Goal: Check status: Check status

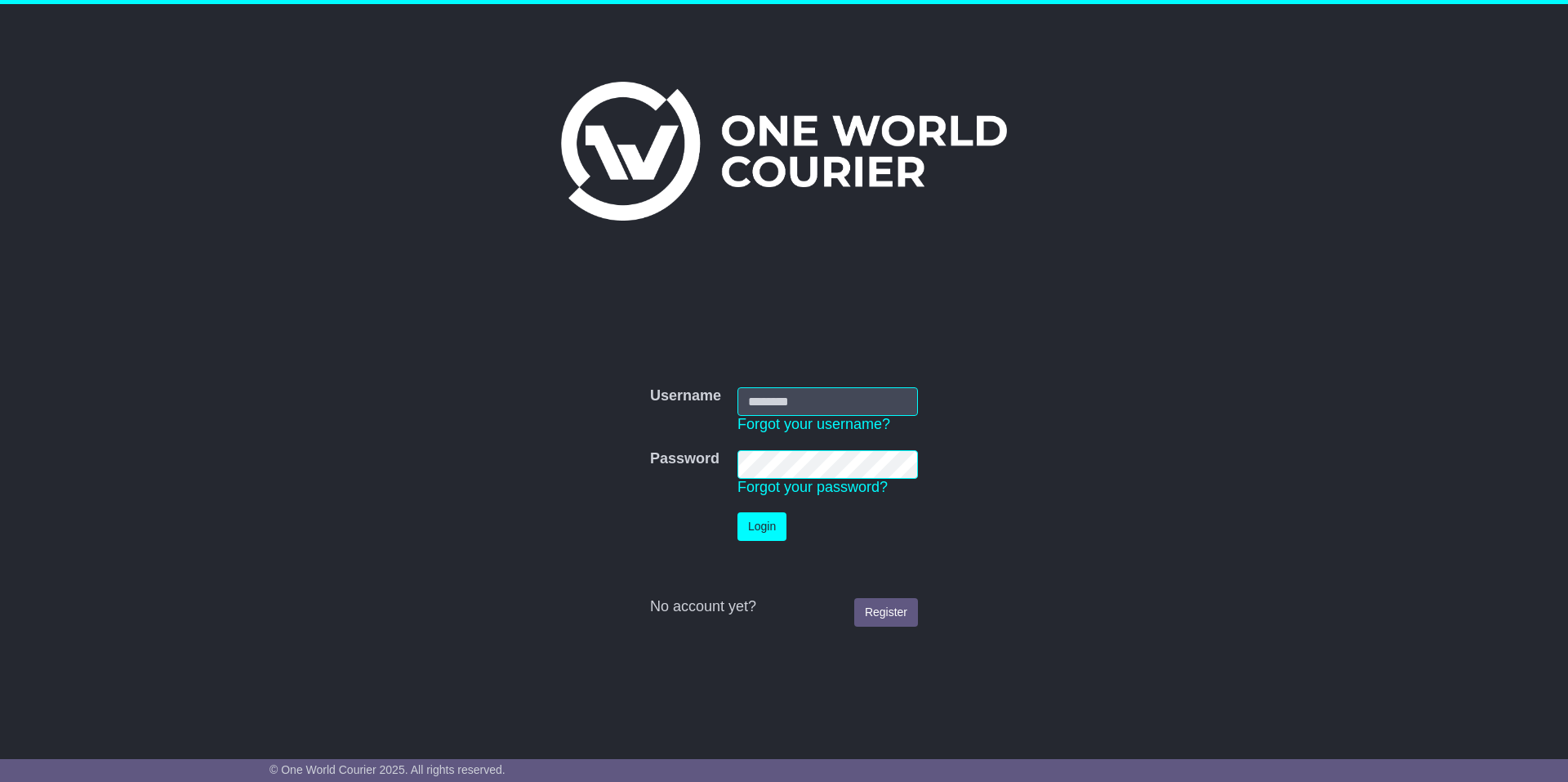
click at [869, 387] on td "Username Forgot your username?" at bounding box center [828, 411] width 197 height 63
click at [868, 414] on input "Username" at bounding box center [828, 402] width 181 height 29
click at [872, 409] on input "Username" at bounding box center [828, 402] width 181 height 29
type input "********"
click at [762, 531] on button "Login" at bounding box center [762, 527] width 49 height 29
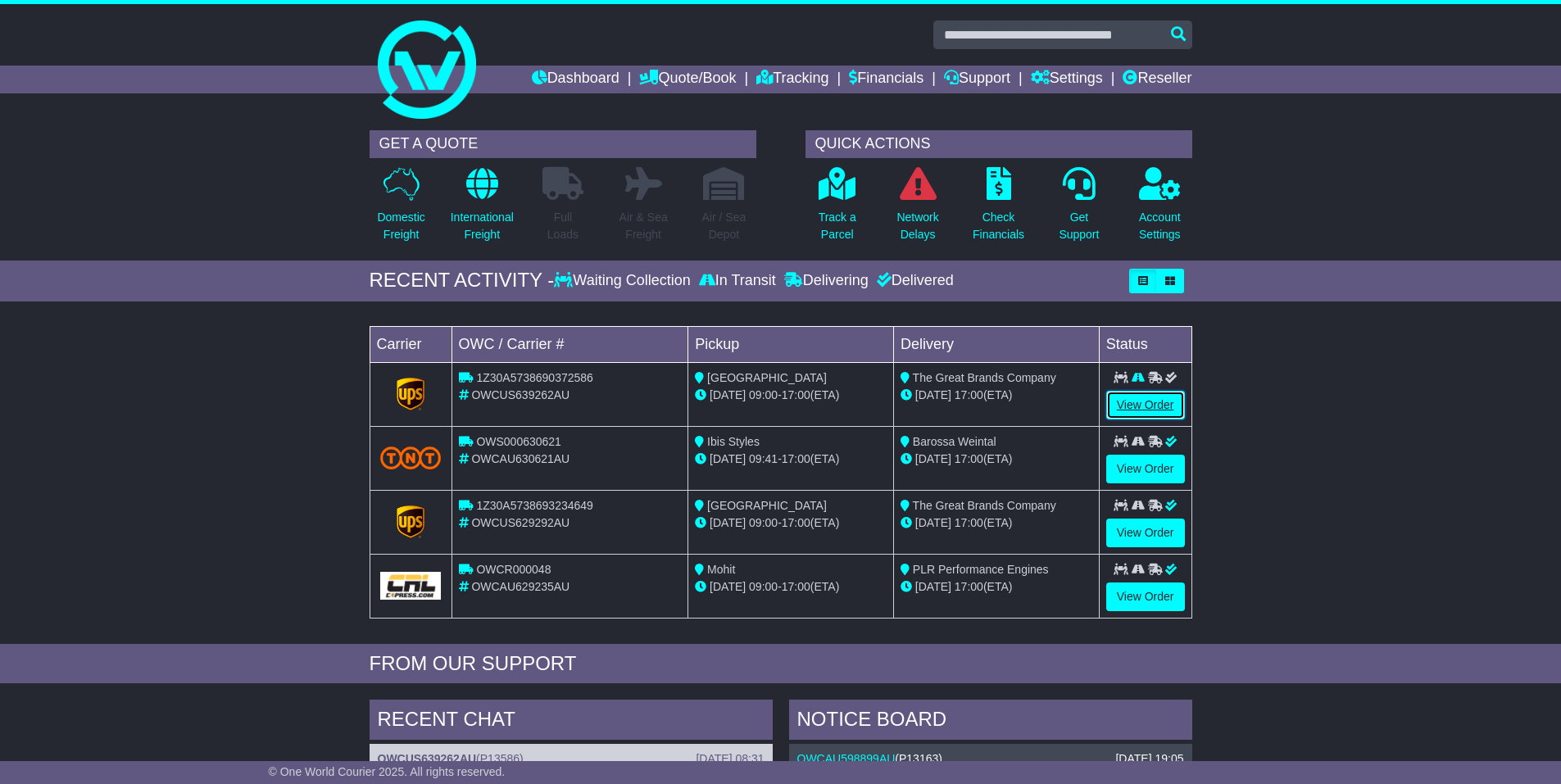
click at [1145, 413] on link "View Order" at bounding box center [1145, 406] width 78 height 29
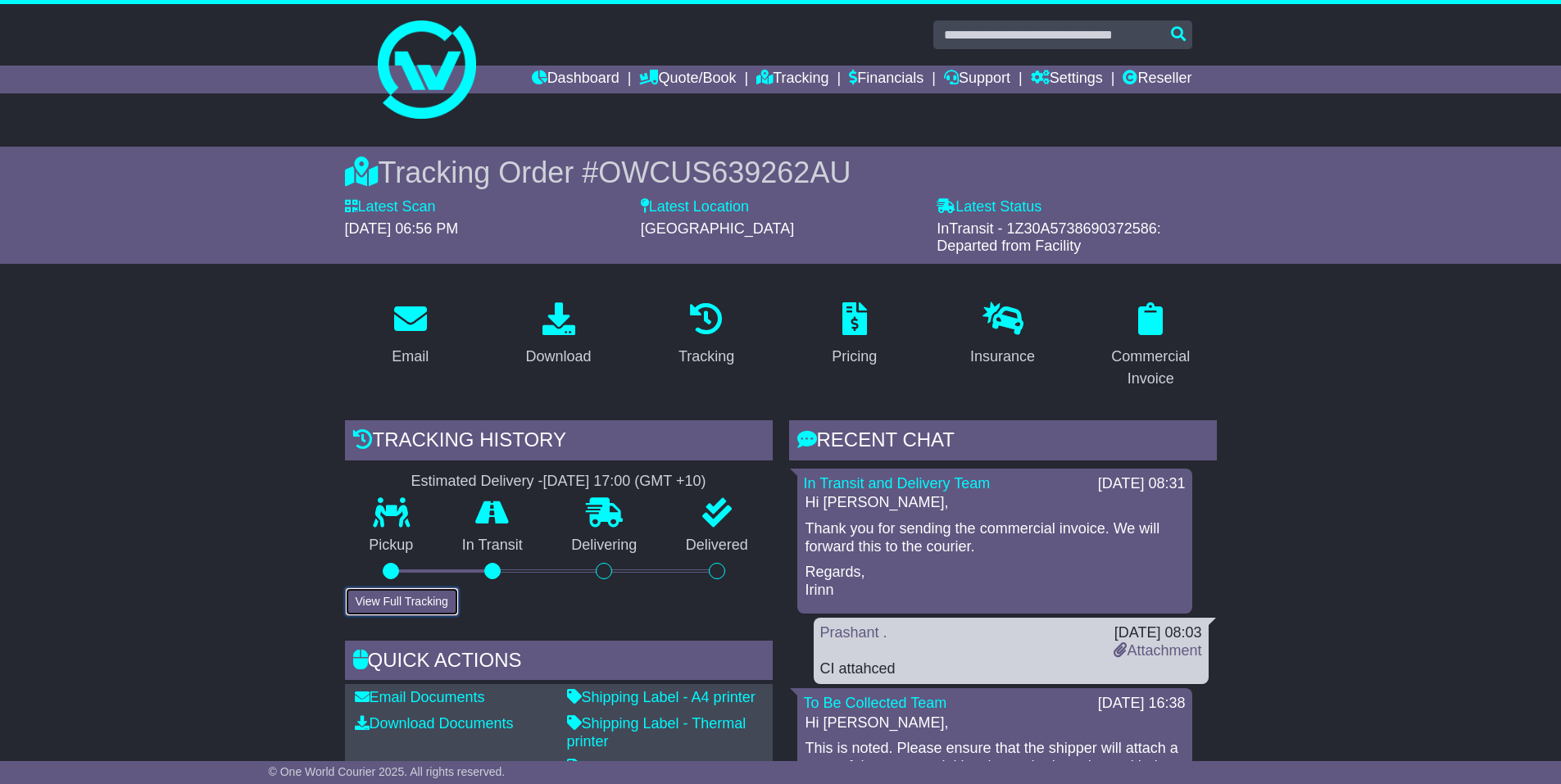
click at [423, 598] on button "View Full Tracking" at bounding box center [402, 602] width 114 height 29
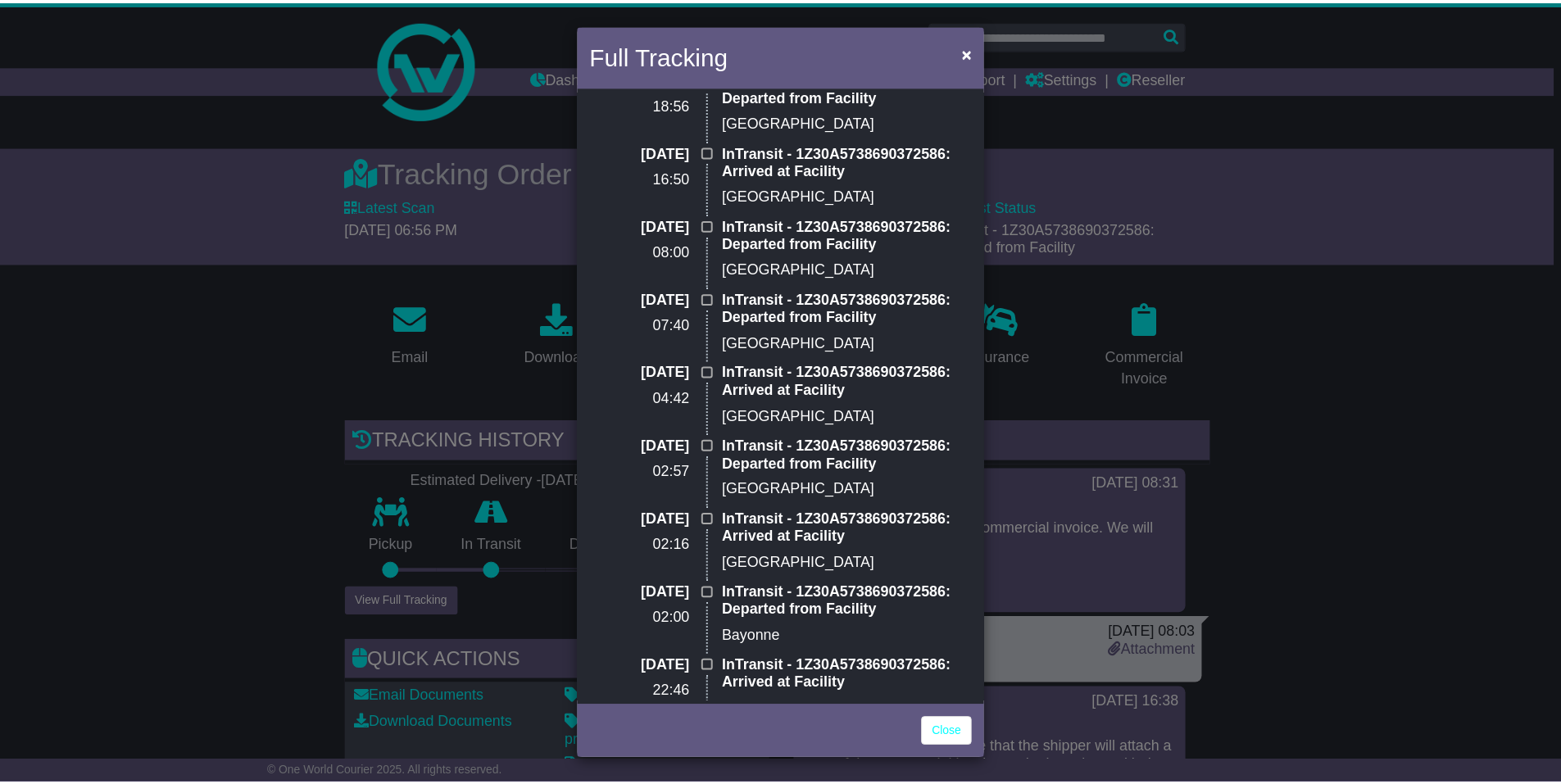
scroll to position [164, 0]
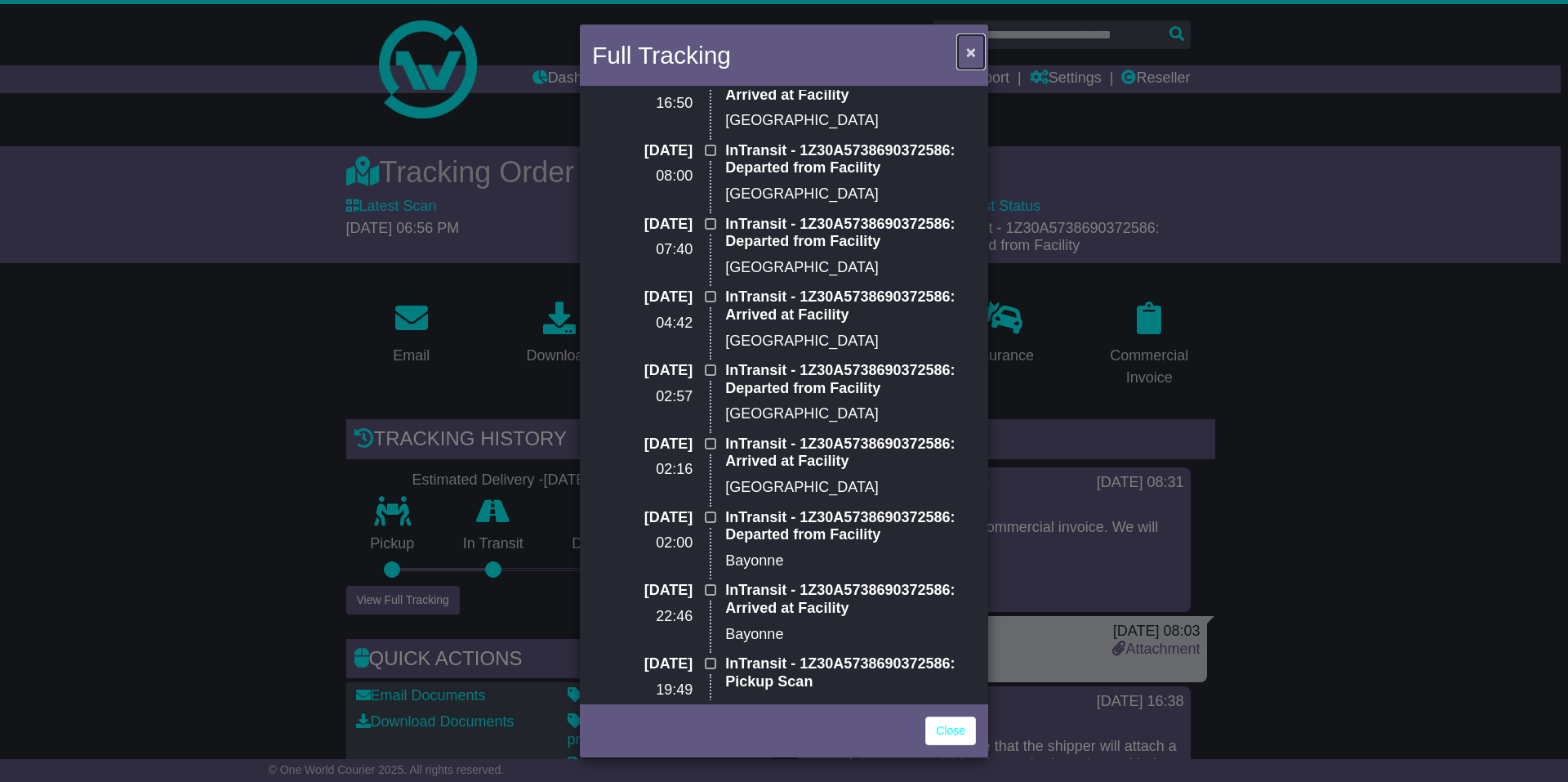
click at [970, 50] on span "×" at bounding box center [970, 51] width 10 height 19
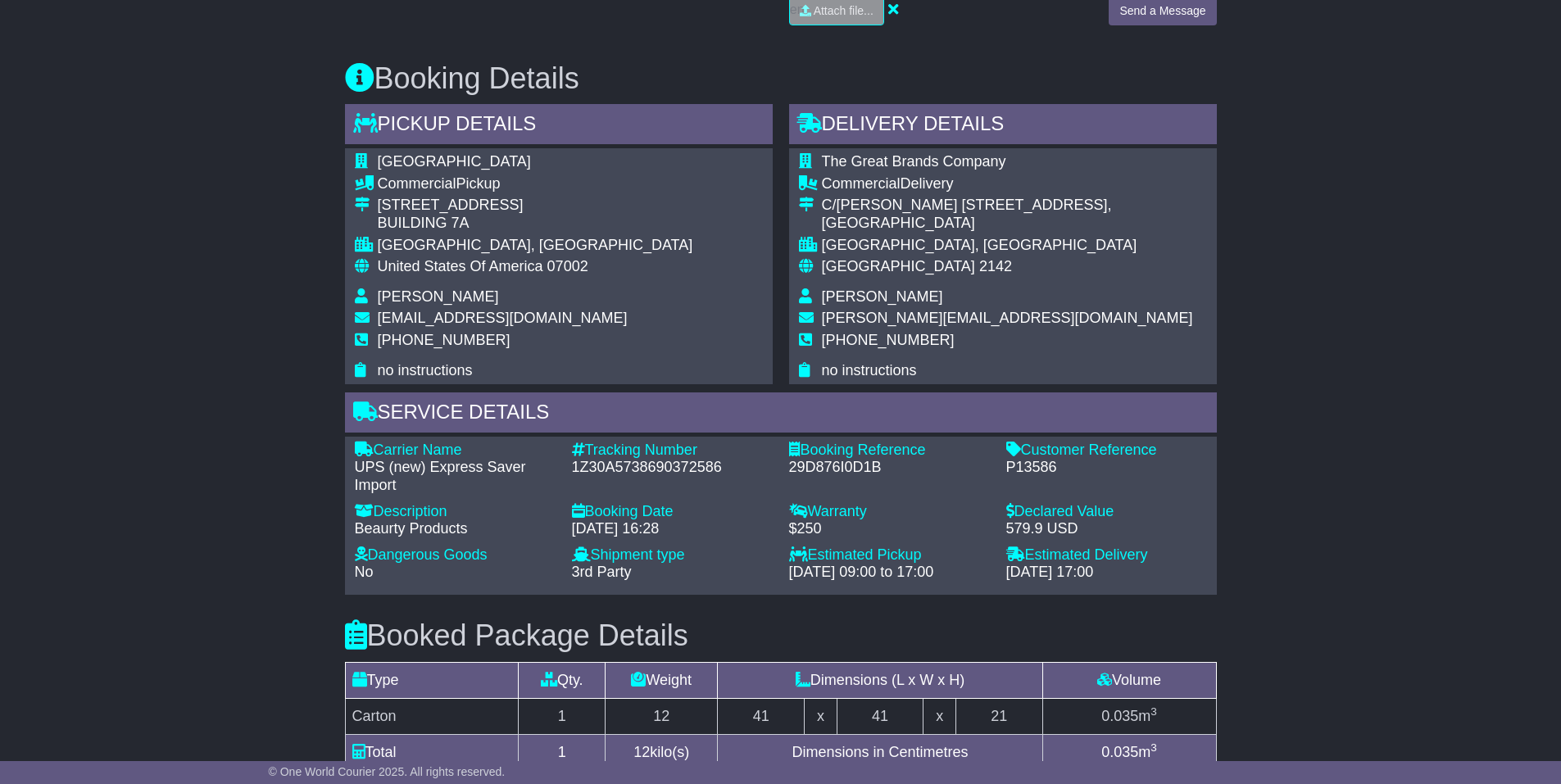
scroll to position [1385, 0]
